Goal: Find specific page/section: Find specific page/section

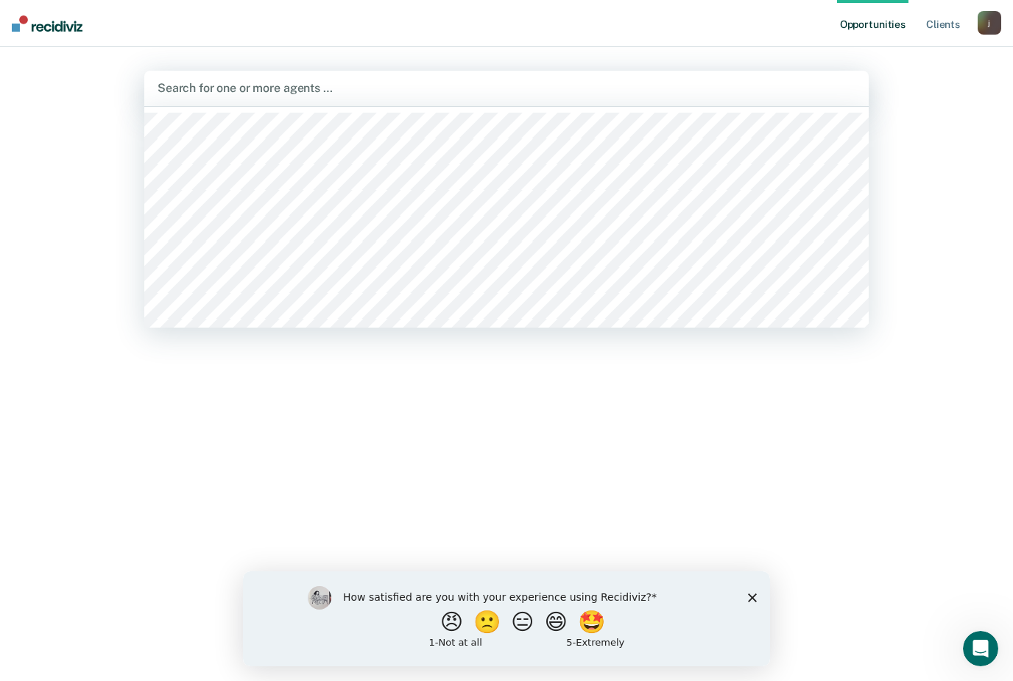
click at [286, 76] on div "Search for one or more agents …" at bounding box center [506, 88] width 724 height 35
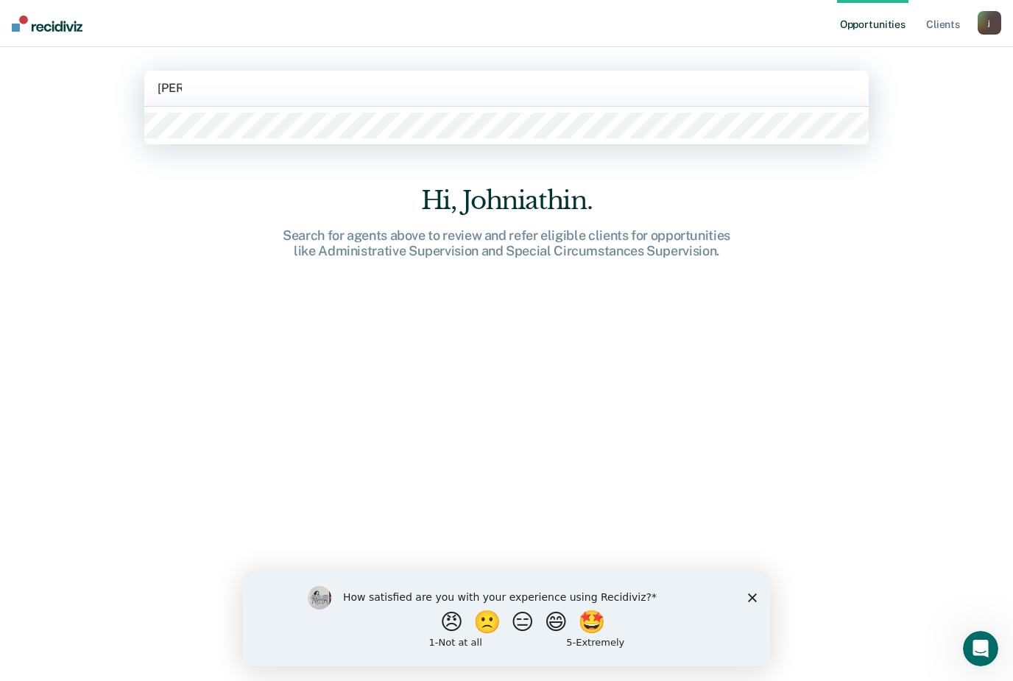
type input "[PERSON_NAME]"
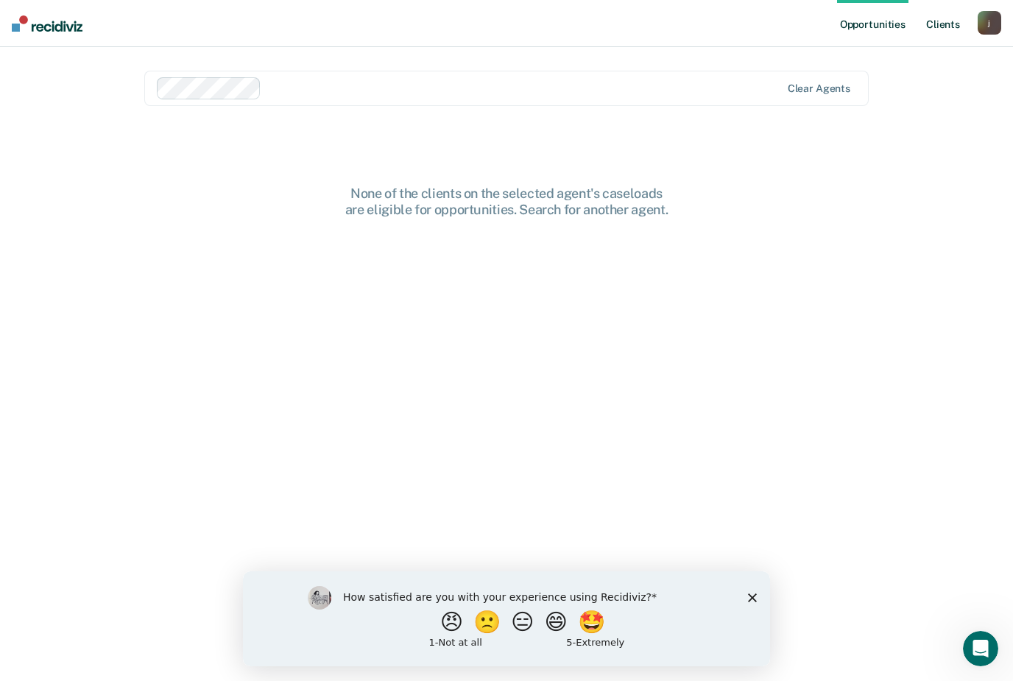
click at [937, 44] on link "Client s" at bounding box center [943, 23] width 40 height 47
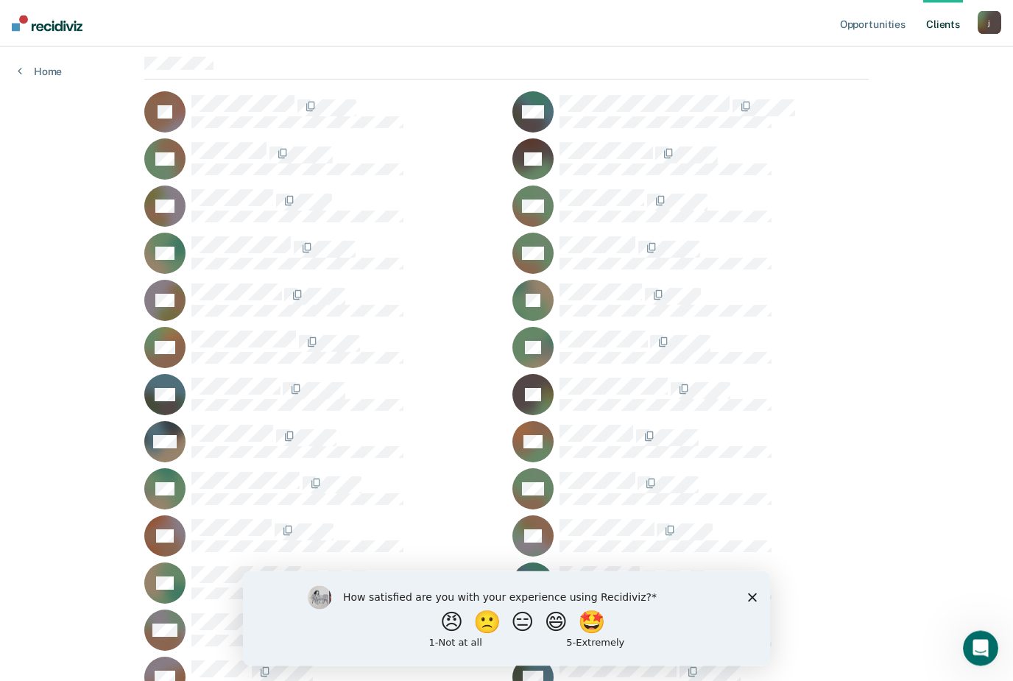
scroll to position [86, 0]
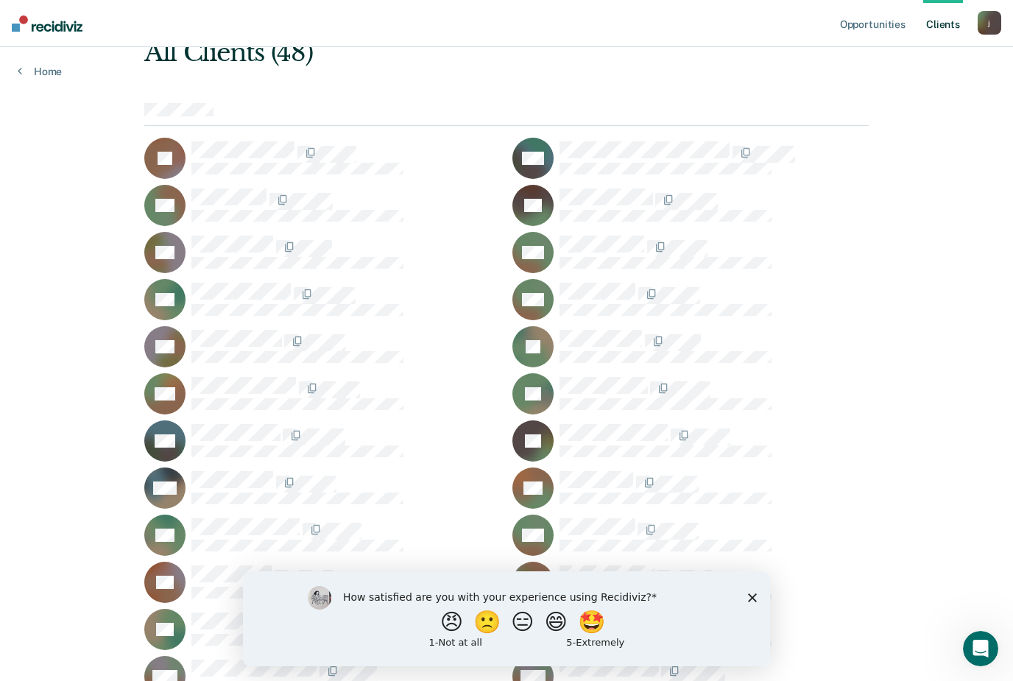
click at [753, 595] on icon "Close survey" at bounding box center [752, 597] width 9 height 9
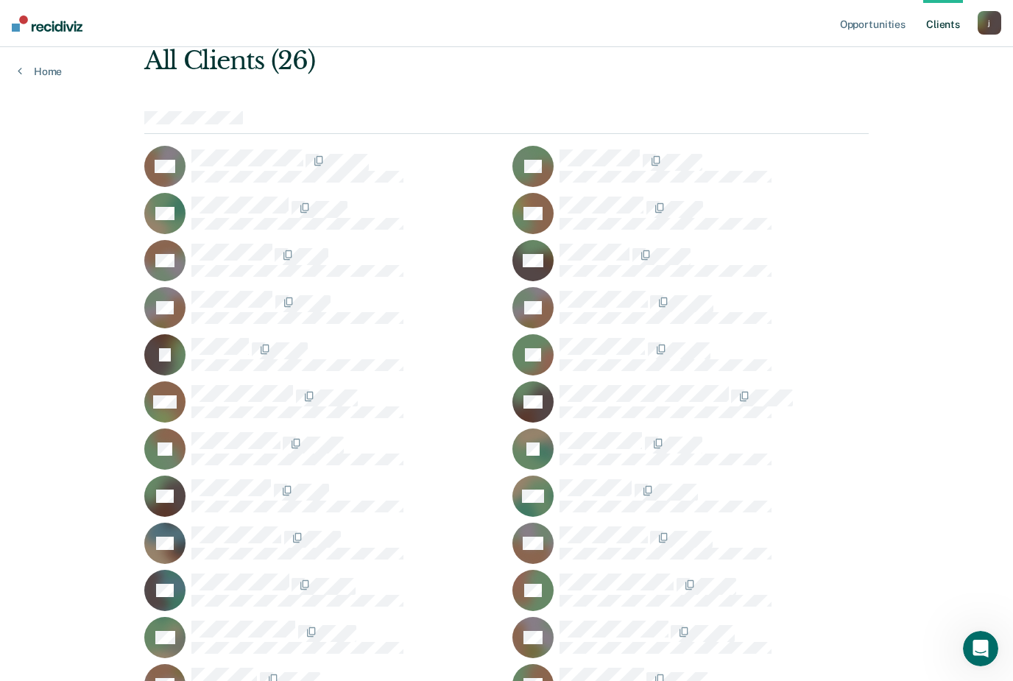
scroll to position [0, 0]
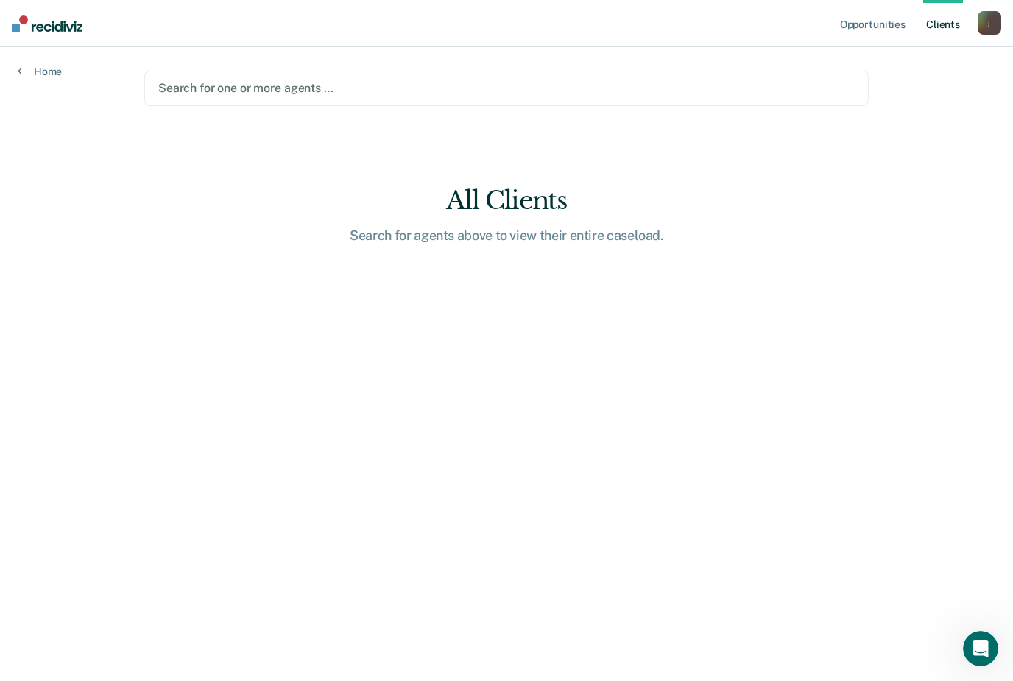
click at [279, 87] on div "Search for one or more agents …" at bounding box center [506, 88] width 696 height 14
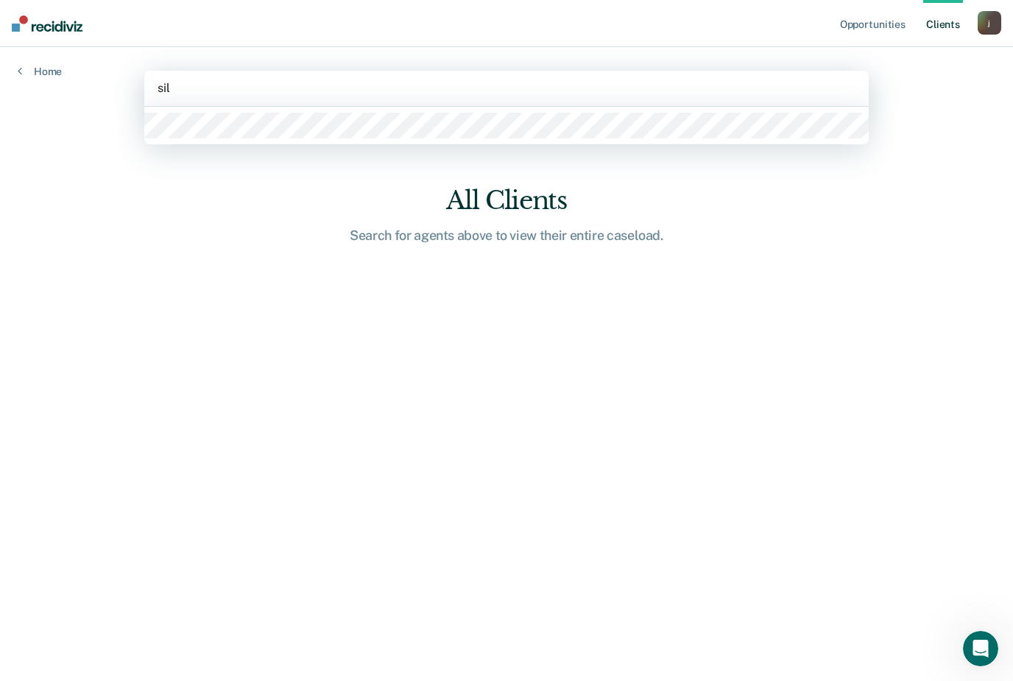
type input "sil"
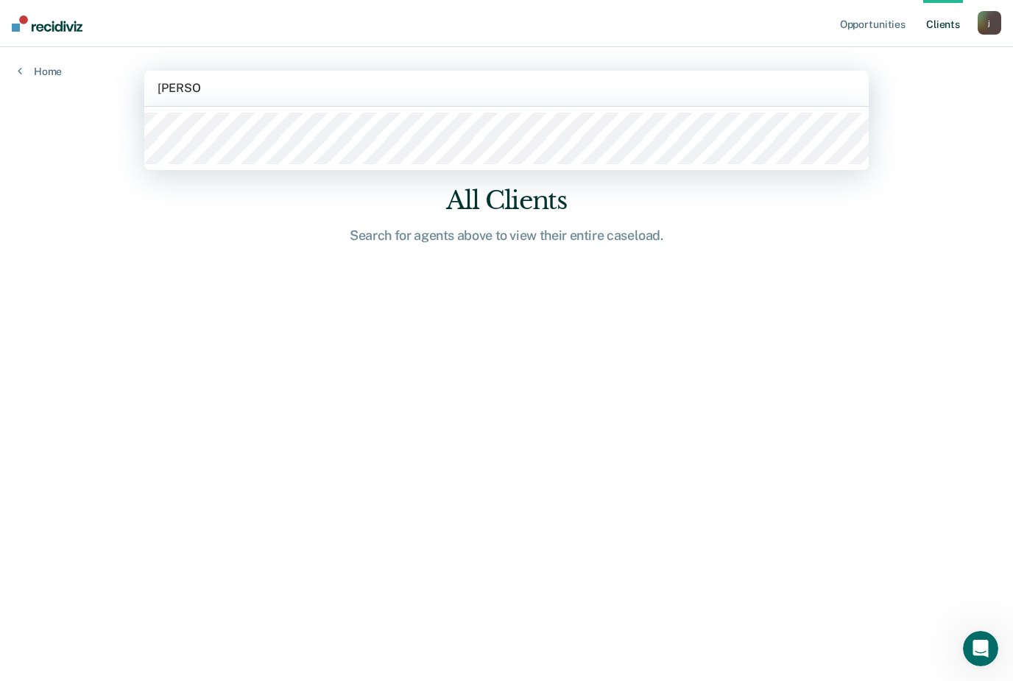
click at [254, 168] on div at bounding box center [506, 138] width 724 height 63
type input "[PERSON_NAME]"
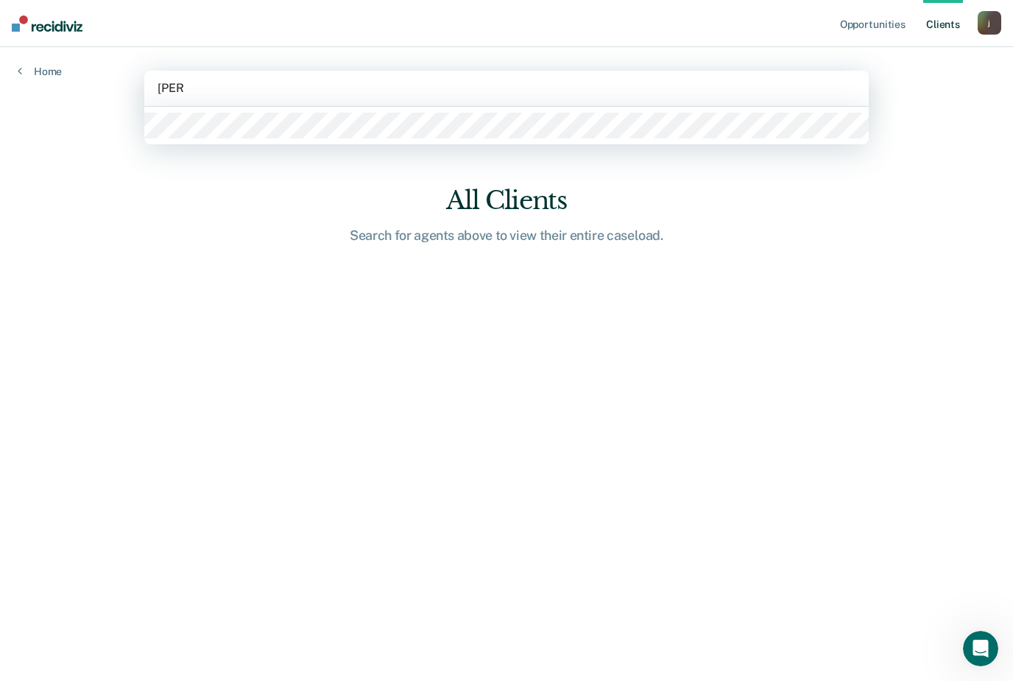
type input "[PERSON_NAME]"
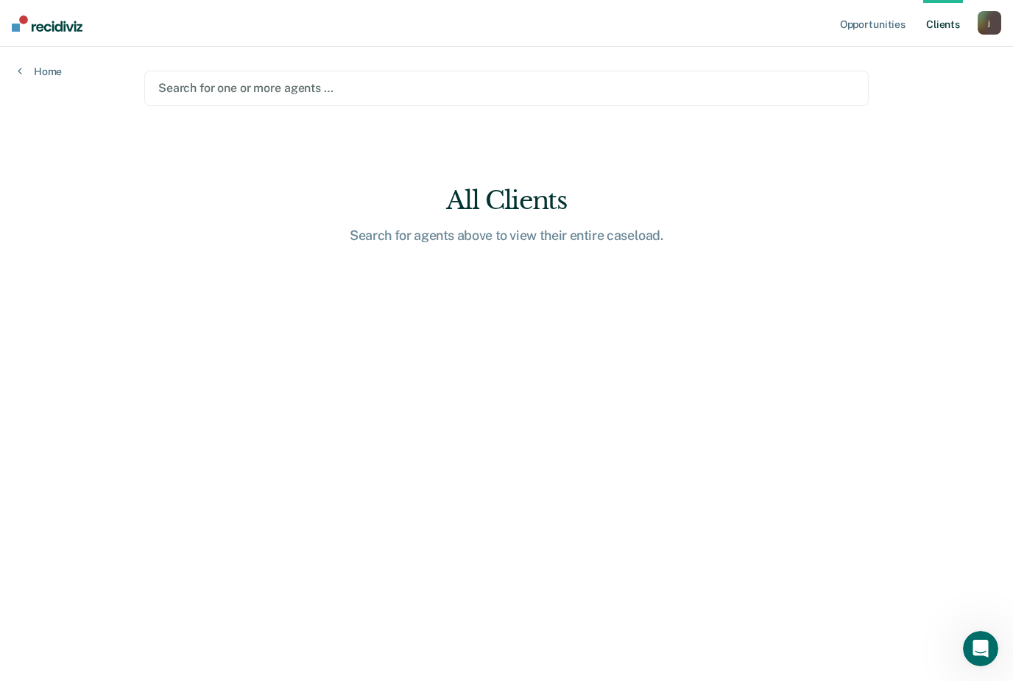
click at [238, 91] on div "Search for one or more agents …" at bounding box center [506, 88] width 696 height 14
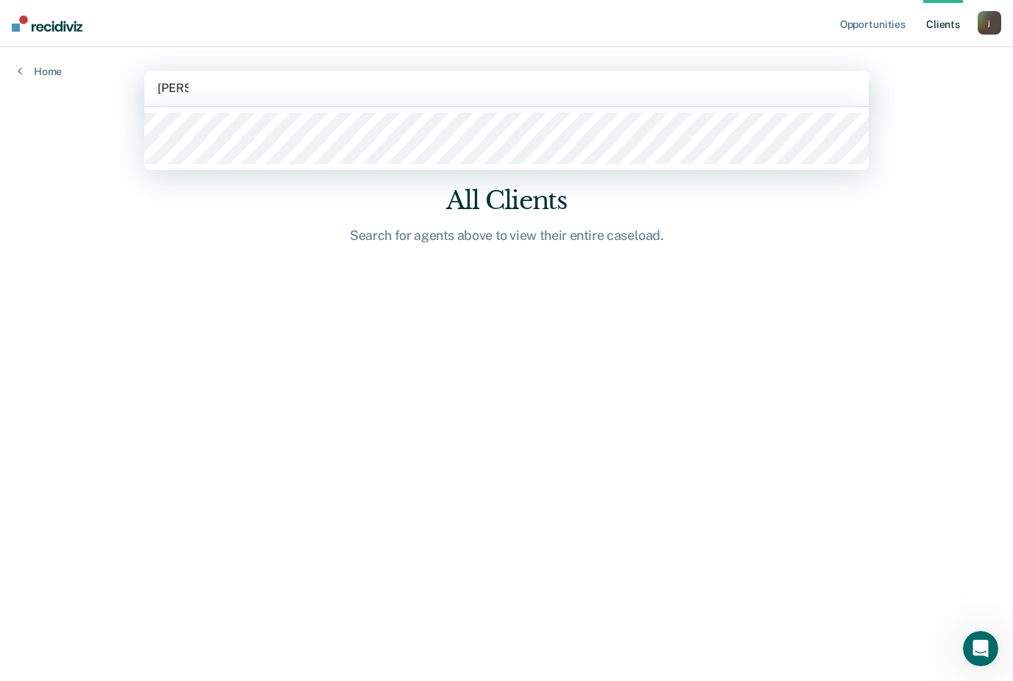
type input "[PERSON_NAME]"
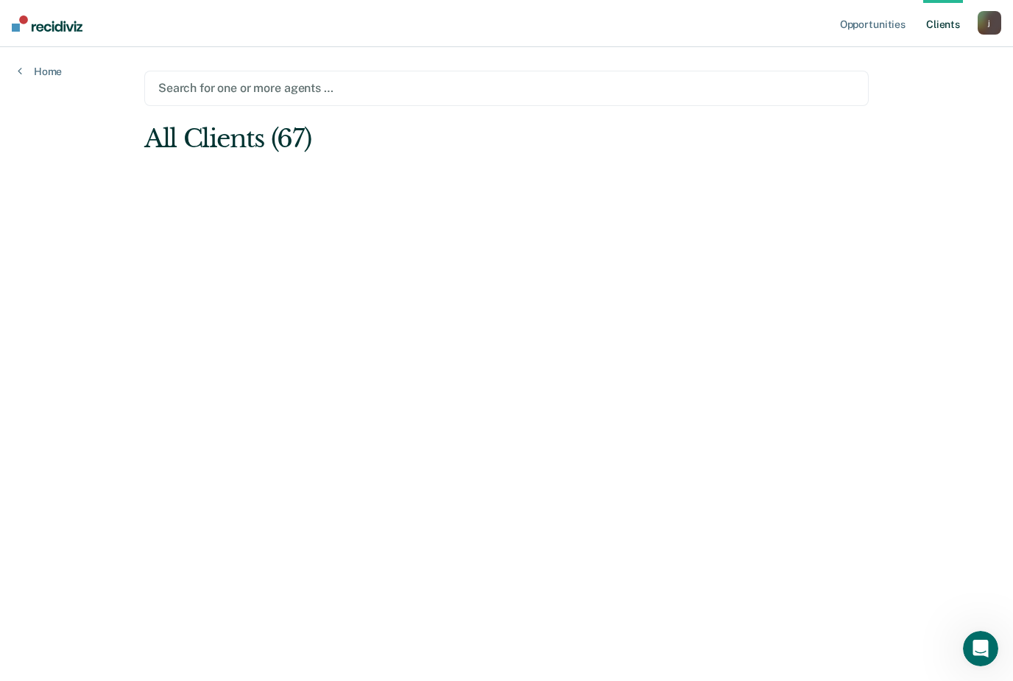
click at [356, 93] on div at bounding box center [506, 87] width 696 height 17
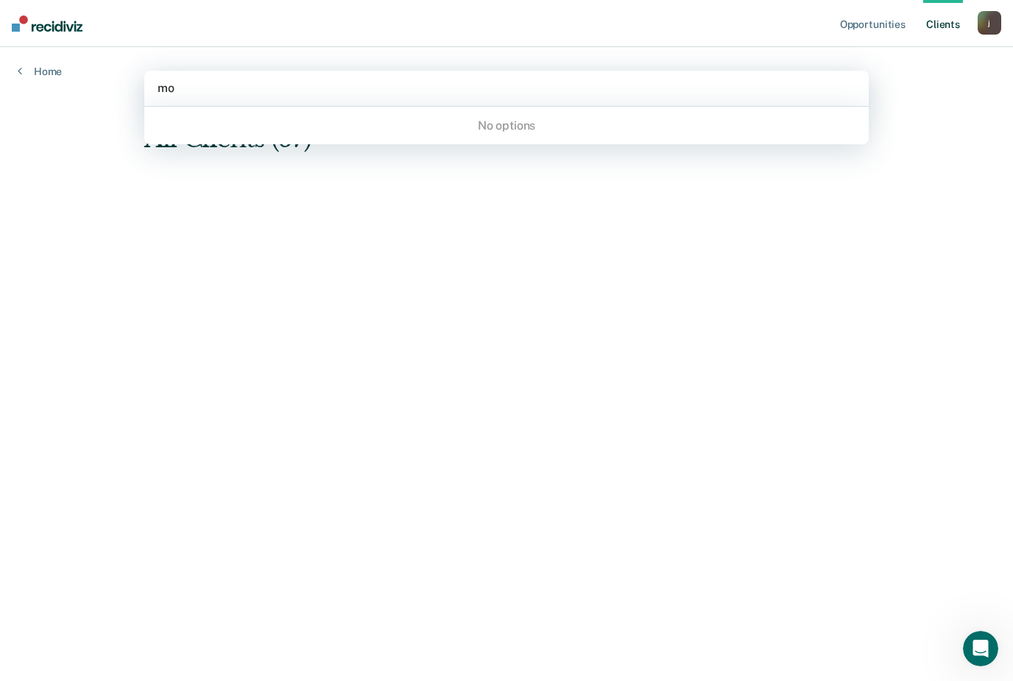
type input "m"
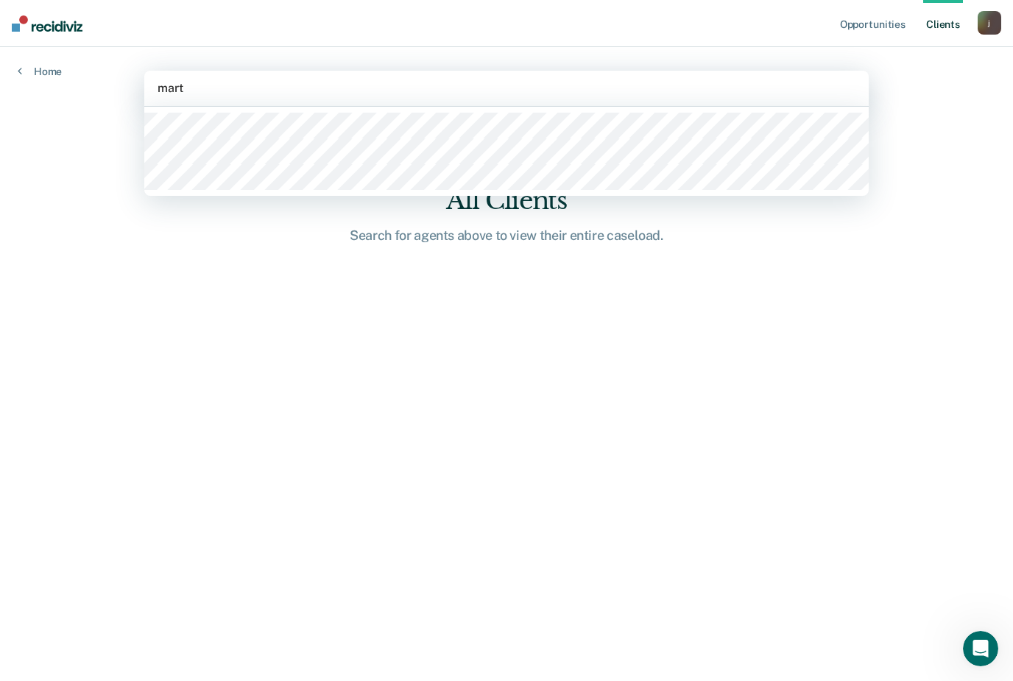
type input "mart"
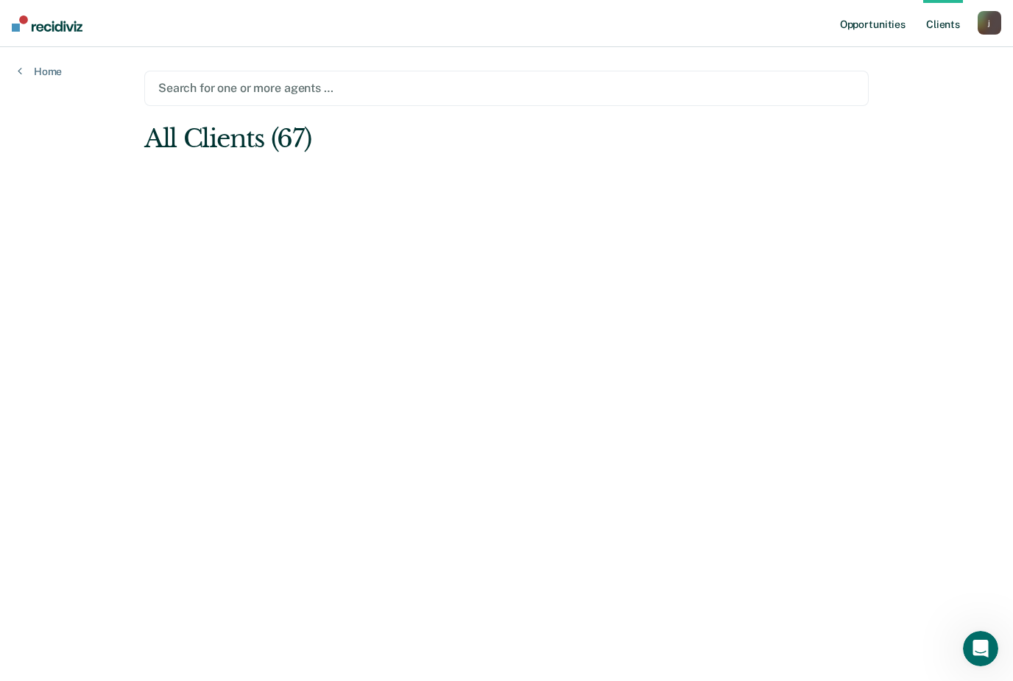
click at [879, 32] on link "Opportunities" at bounding box center [872, 23] width 71 height 47
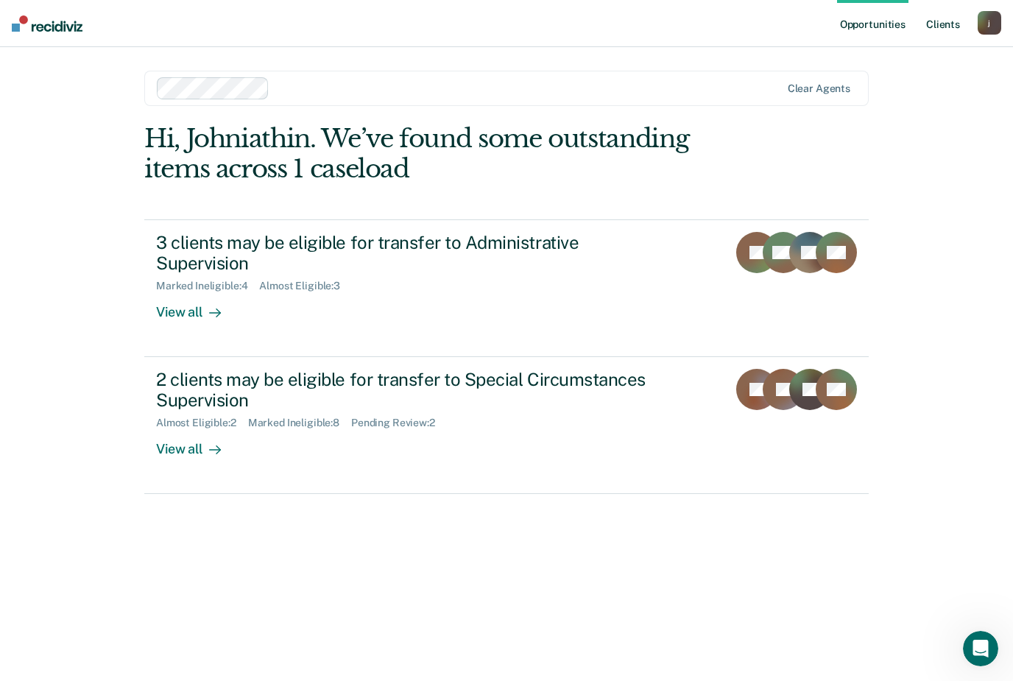
click at [940, 24] on link "Client s" at bounding box center [943, 23] width 40 height 47
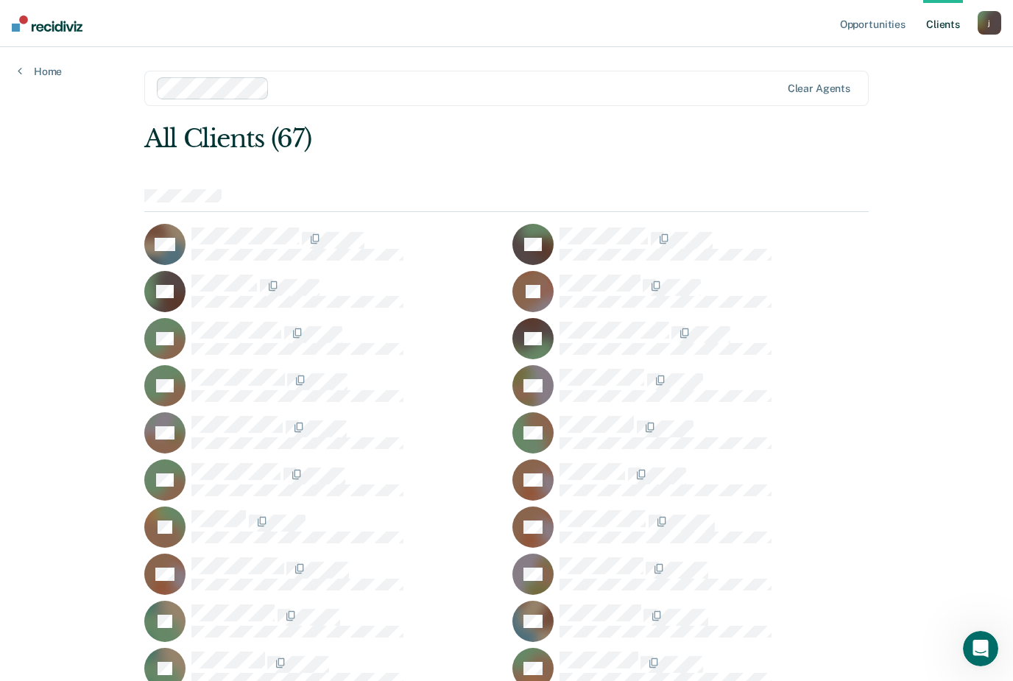
click at [437, 5] on nav "Opportunities Client s [EMAIL_ADDRESS][DOMAIN_NAME] j Profile How it works Log …" at bounding box center [506, 23] width 1013 height 47
